Goal: Information Seeking & Learning: Find specific fact

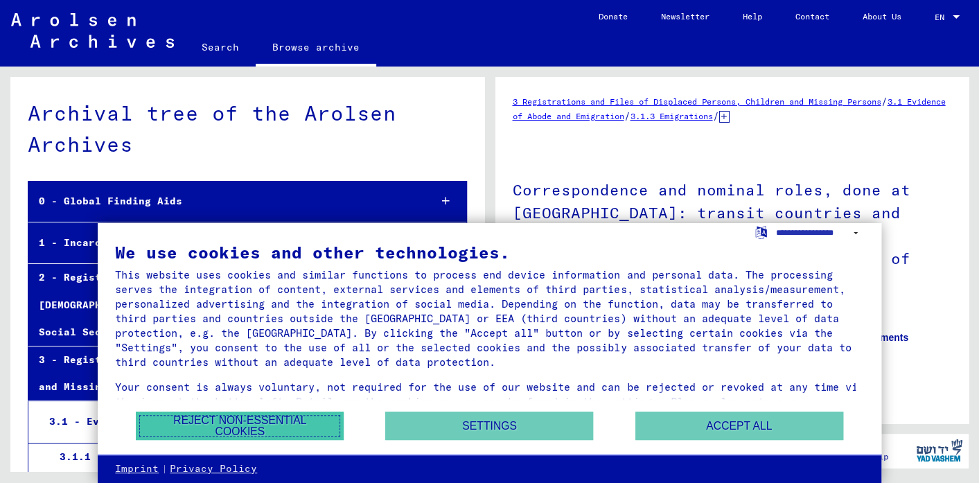
click at [272, 424] on button "Reject non-essential cookies" at bounding box center [240, 426] width 208 height 28
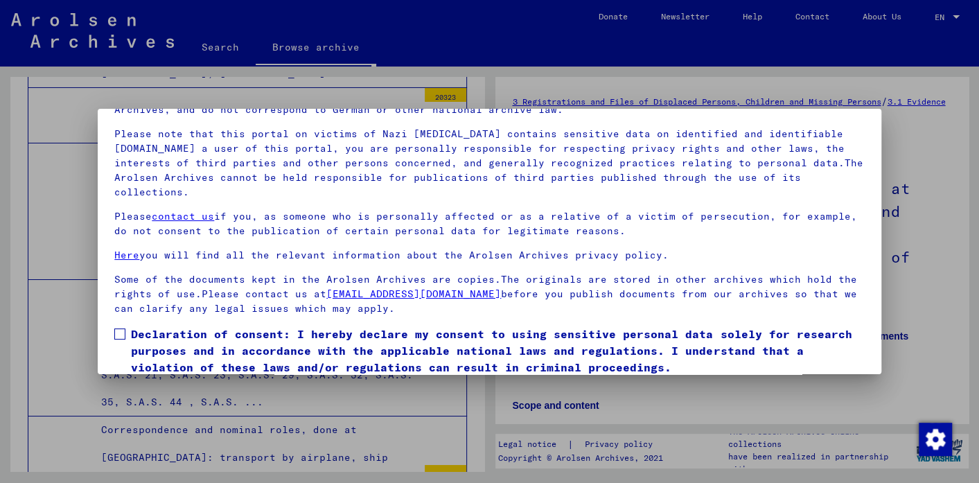
scroll to position [117, 0]
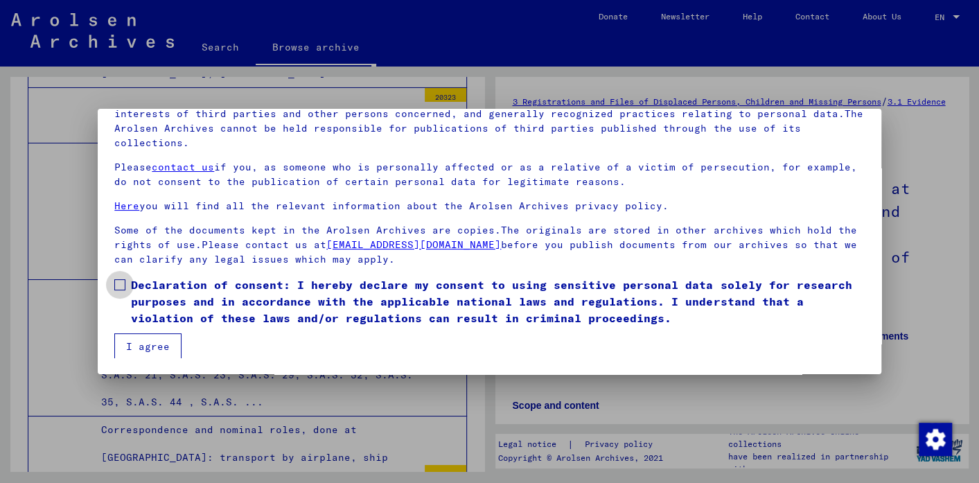
click at [116, 279] on span at bounding box center [119, 284] width 11 height 11
click at [143, 343] on button "I agree" at bounding box center [147, 346] width 67 height 26
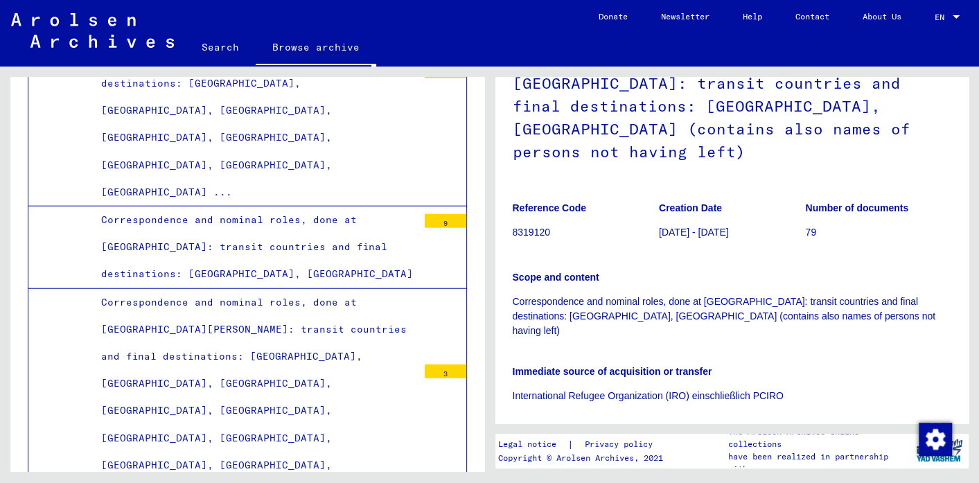
scroll to position [0, 0]
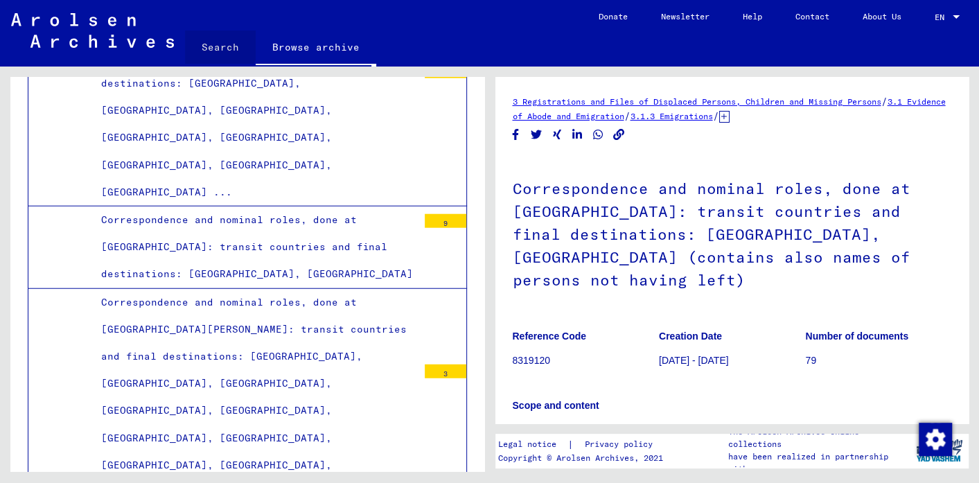
click at [218, 44] on link "Search" at bounding box center [220, 46] width 71 height 33
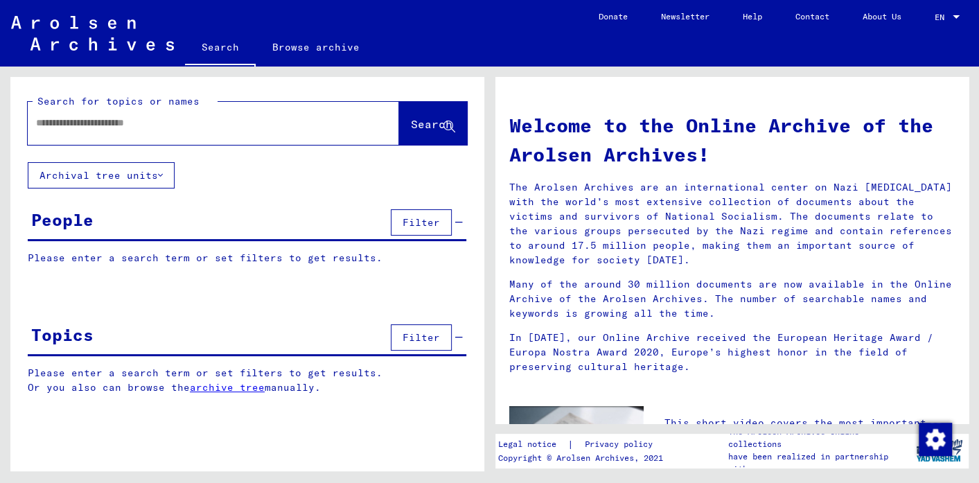
click at [47, 119] on input "text" at bounding box center [197, 123] width 322 height 15
type input "**********"
click at [416, 121] on span "Search" at bounding box center [432, 124] width 42 height 14
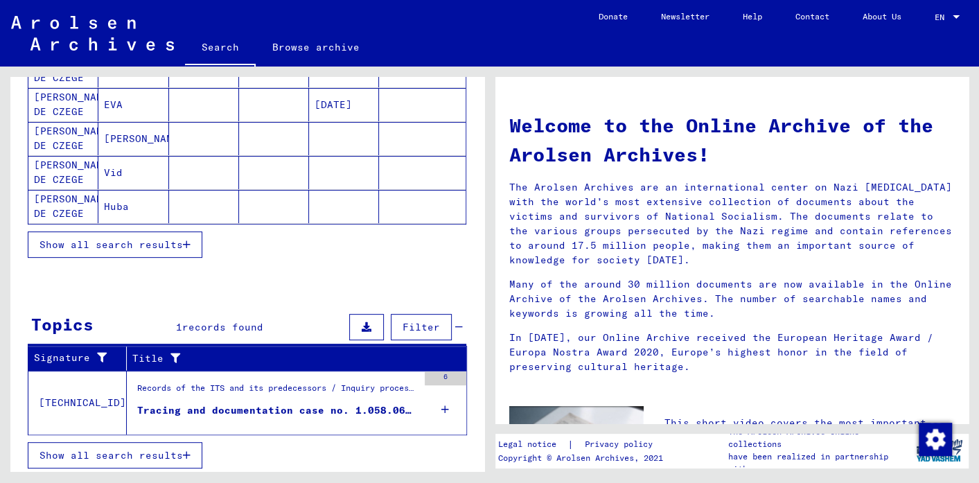
scroll to position [227, 0]
click at [110, 240] on span "Show all search results" at bounding box center [111, 244] width 143 height 12
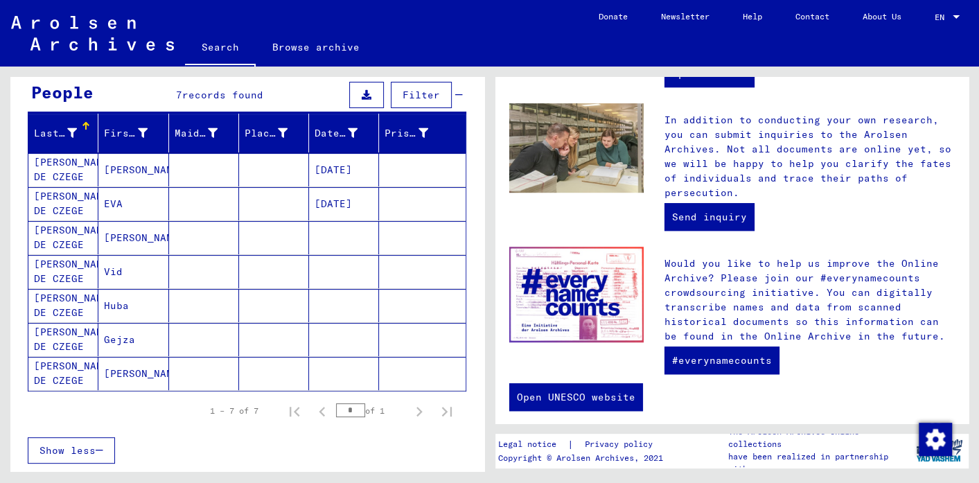
scroll to position [322, 0]
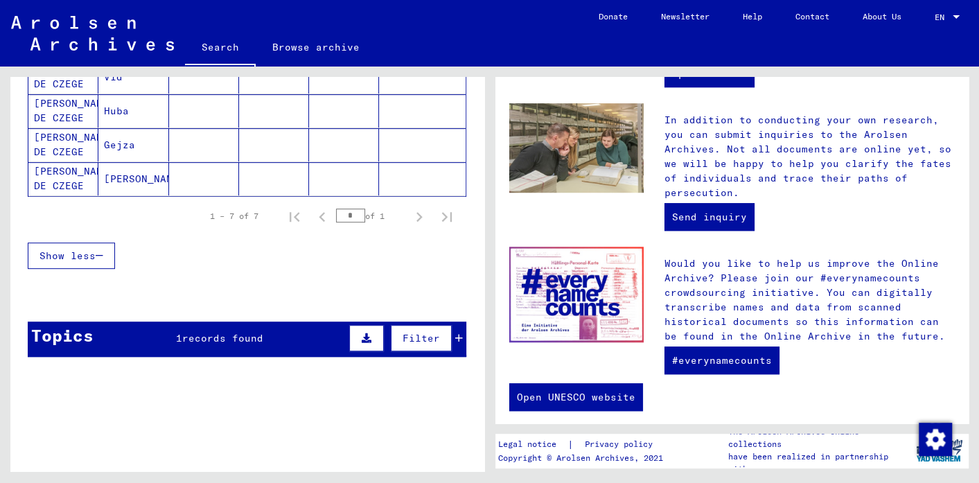
click at [416, 332] on span "Filter" at bounding box center [421, 338] width 37 height 12
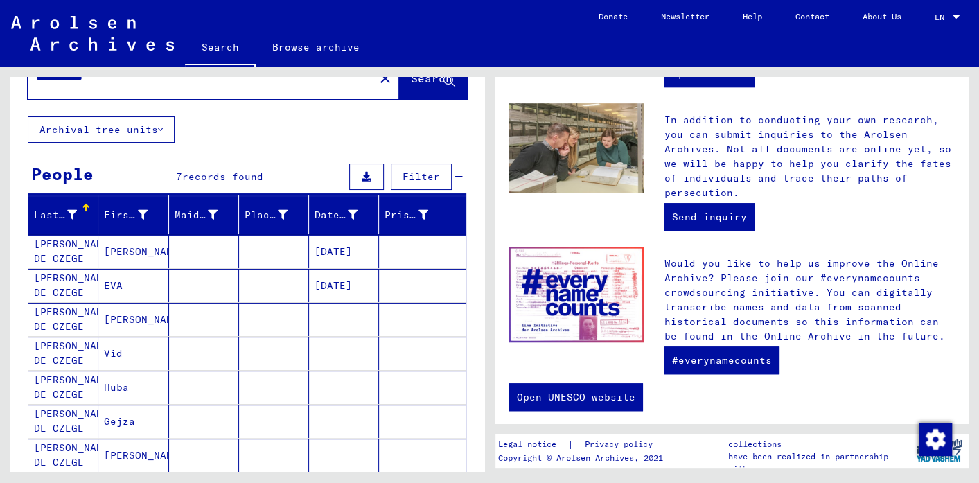
scroll to position [45, 0]
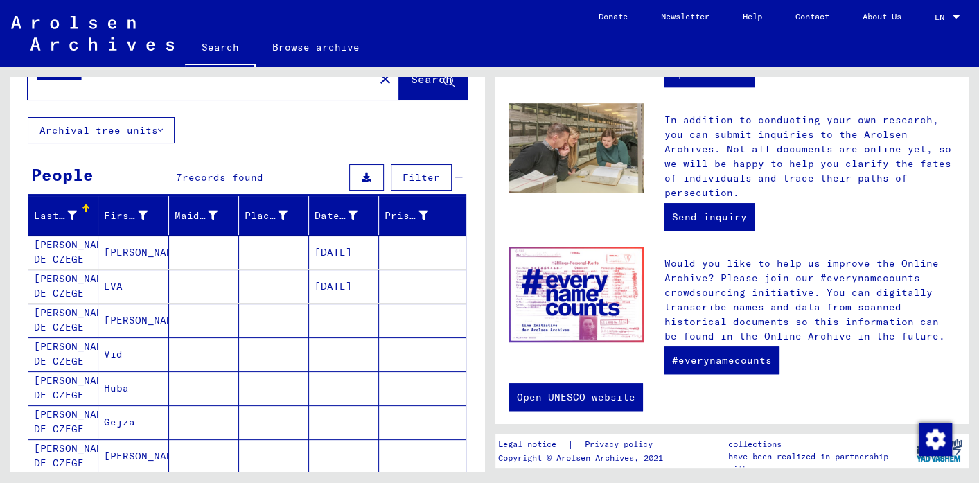
click at [200, 177] on span "records found" at bounding box center [222, 177] width 81 height 12
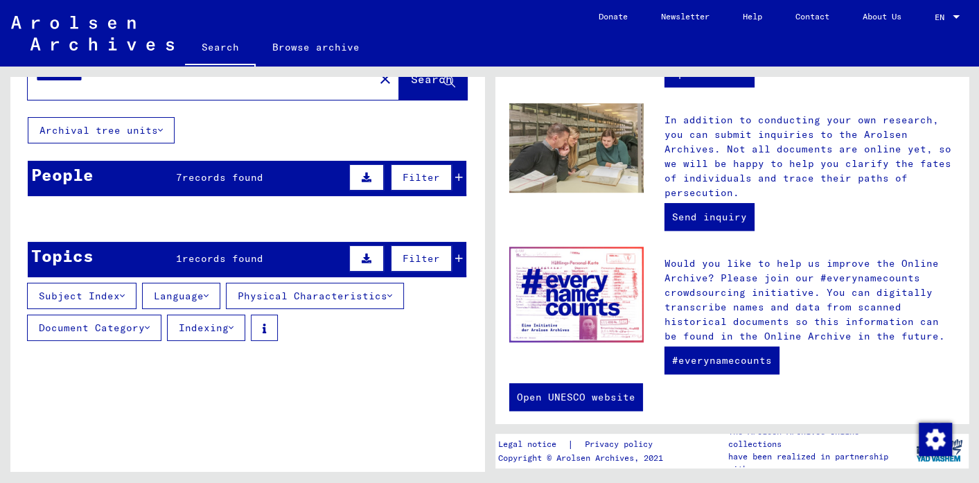
click at [229, 256] on mat-cell at bounding box center [204, 252] width 70 height 33
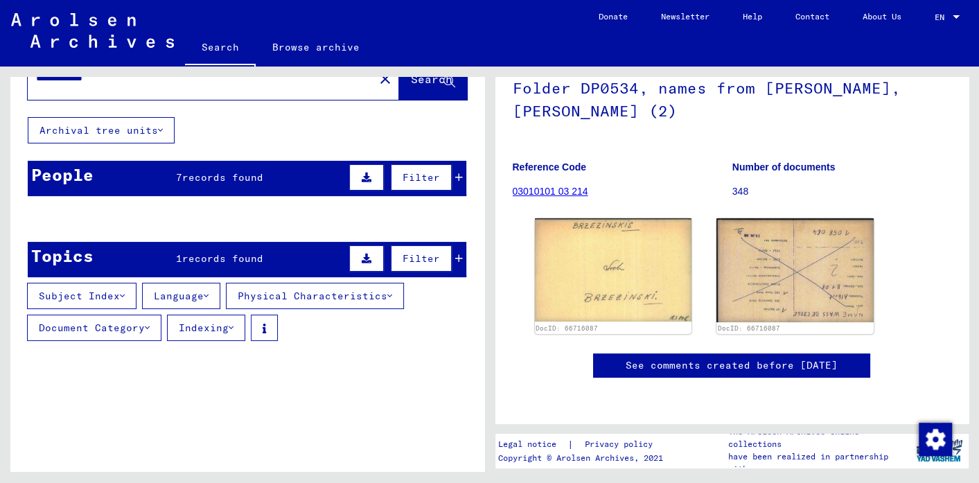
scroll to position [162, 0]
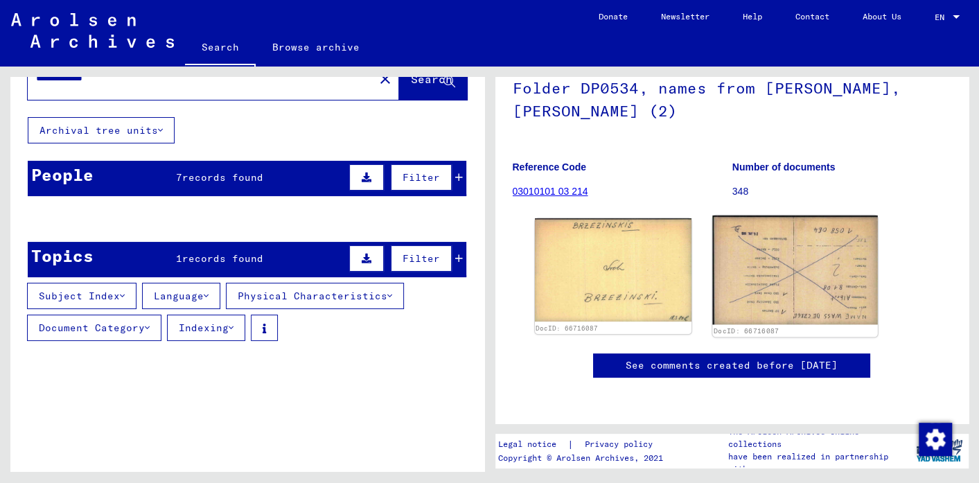
click at [735, 225] on img at bounding box center [795, 271] width 165 height 110
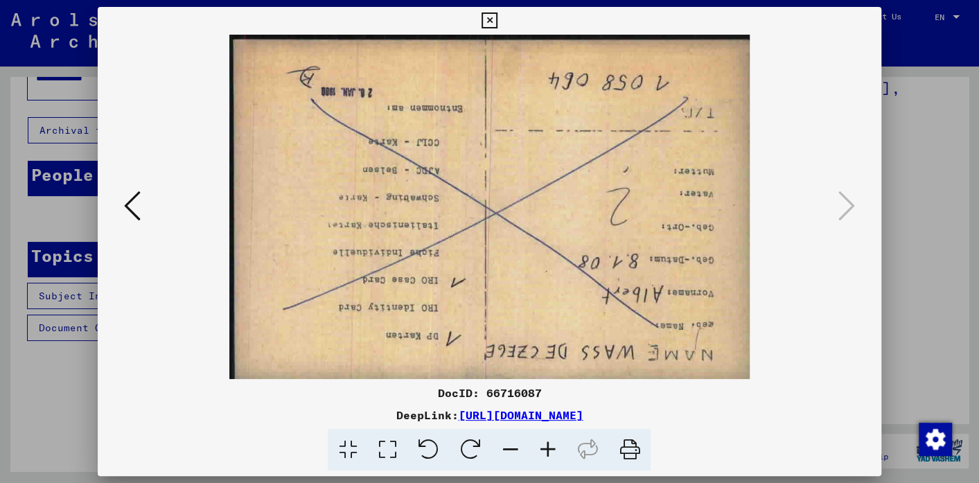
click at [480, 444] on icon at bounding box center [470, 450] width 42 height 42
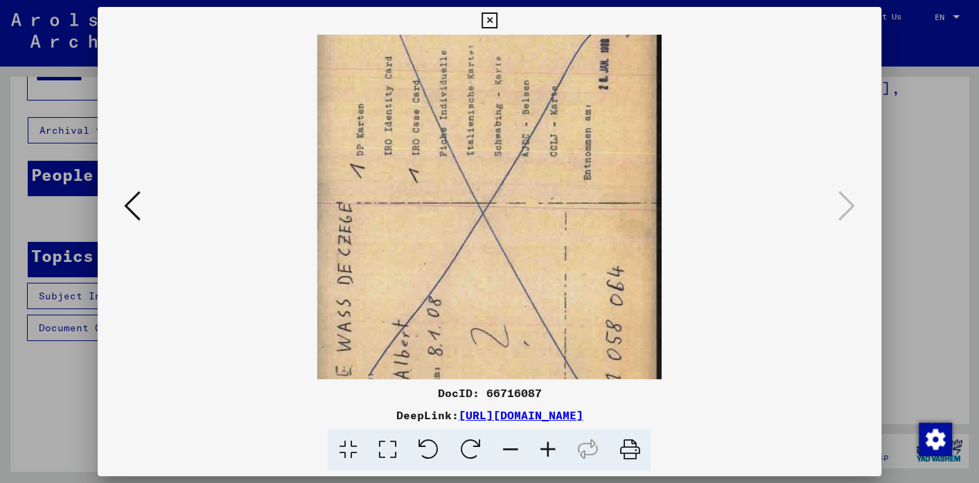
click at [480, 444] on icon at bounding box center [470, 450] width 42 height 42
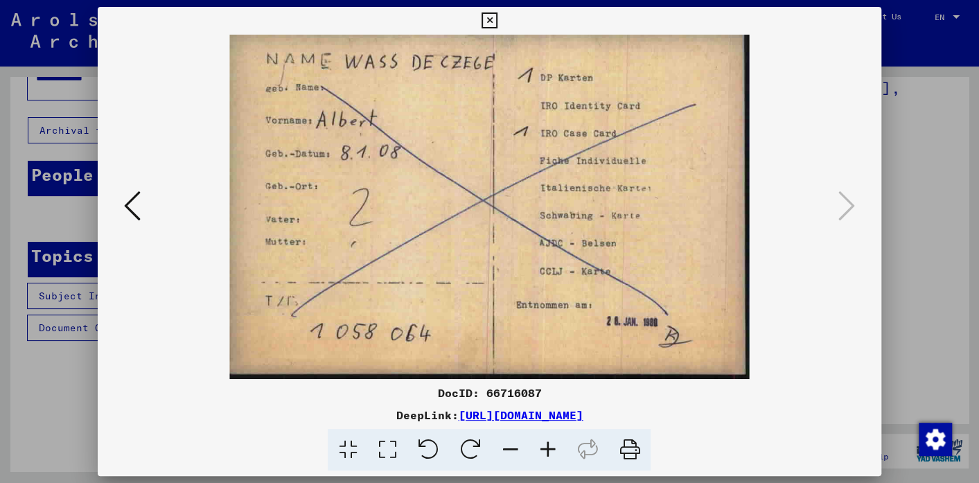
click at [484, 19] on icon at bounding box center [490, 20] width 16 height 17
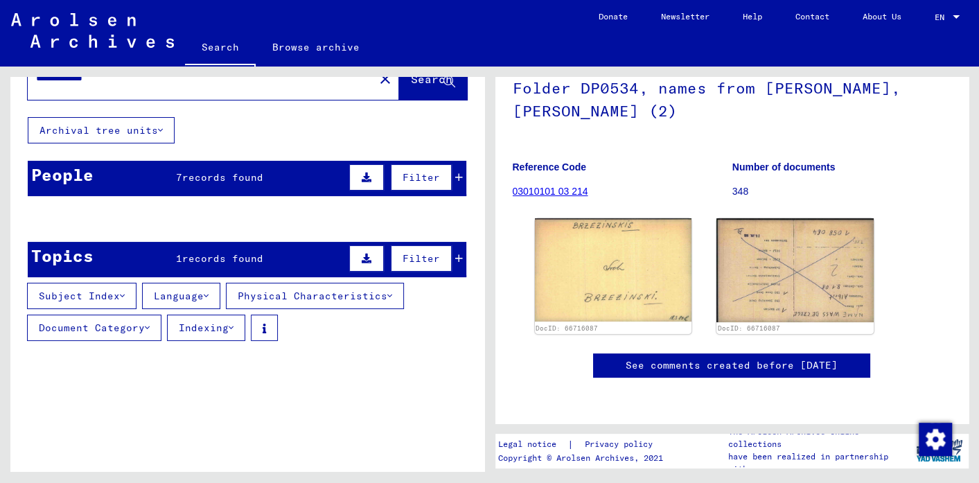
click at [735, 358] on link "See comments created before [DATE]" at bounding box center [732, 365] width 212 height 15
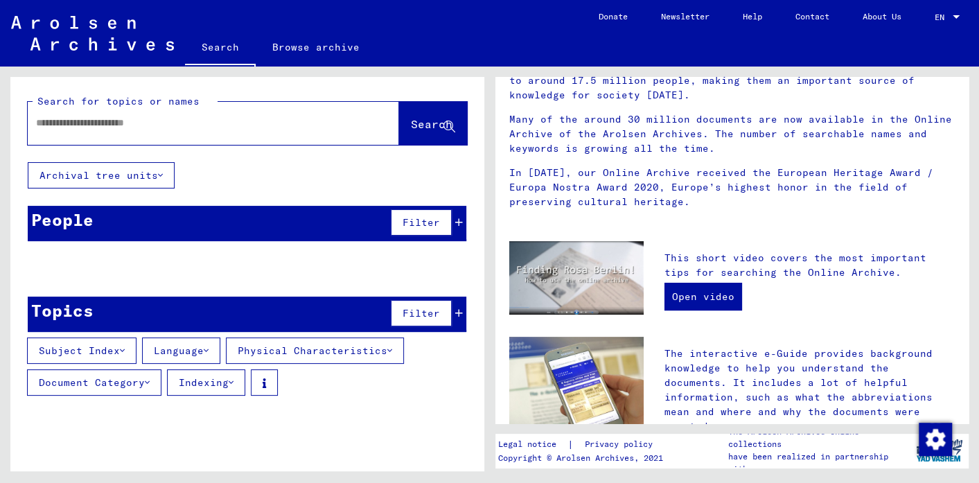
scroll to position [166, 0]
